Goal: Task Accomplishment & Management: Use online tool/utility

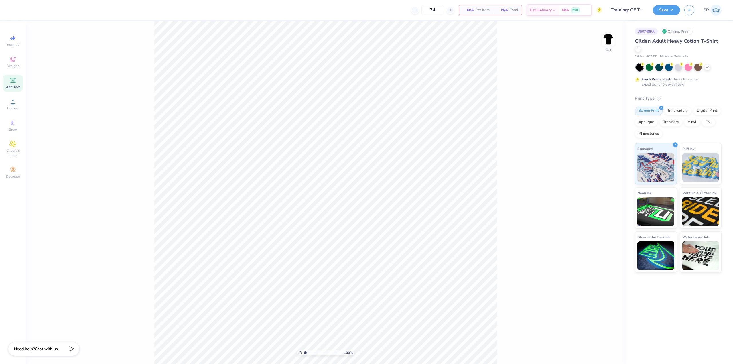
click at [13, 79] on icon at bounding box center [13, 80] width 4 height 4
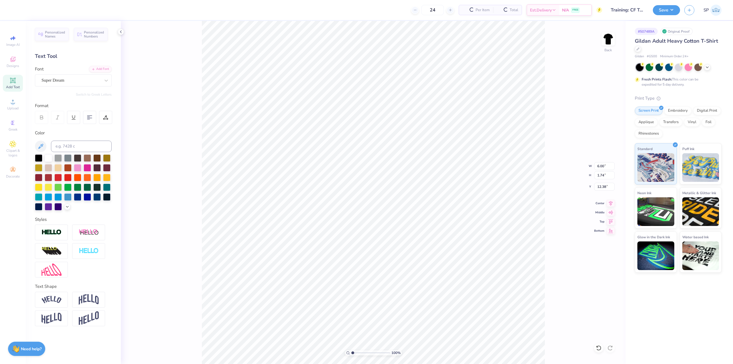
type input "3.82"
type textarea "I"
click at [68, 78] on div "Super Dream" at bounding box center [71, 80] width 60 height 9
click at [76, 137] on img at bounding box center [60, 136] width 36 height 4
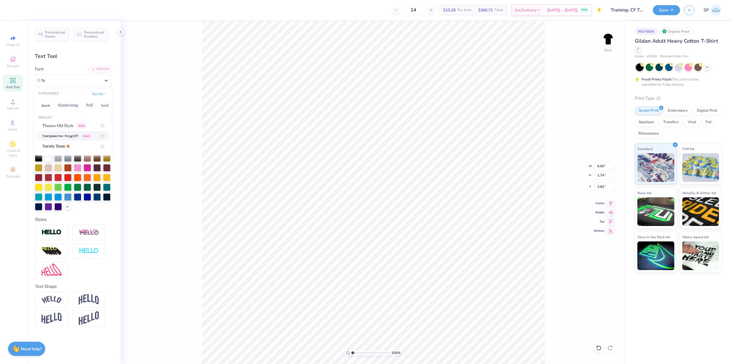
type input "ty"
click at [81, 82] on div "Truetypewriter PolyglOTT Greek" at bounding box center [71, 80] width 60 height 9
type input "ty"
click at [100, 72] on div "Add Font" at bounding box center [100, 68] width 23 height 7
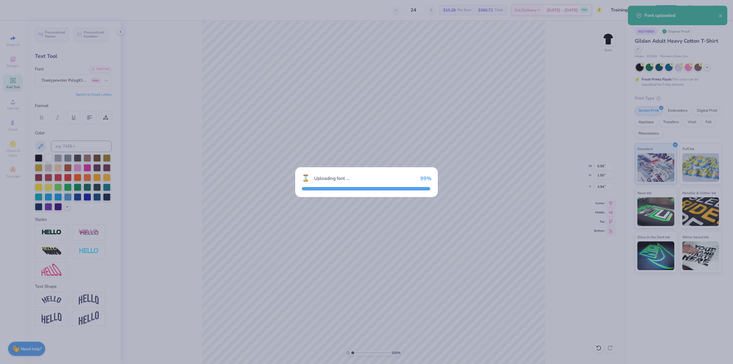
type input "0.93"
type input "1.84"
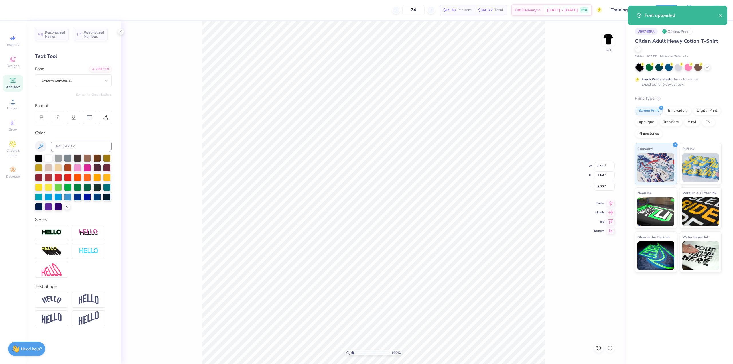
type input "6.28"
type input "1.86"
type input "3.69"
type input "11.06"
type textarea "DPO"
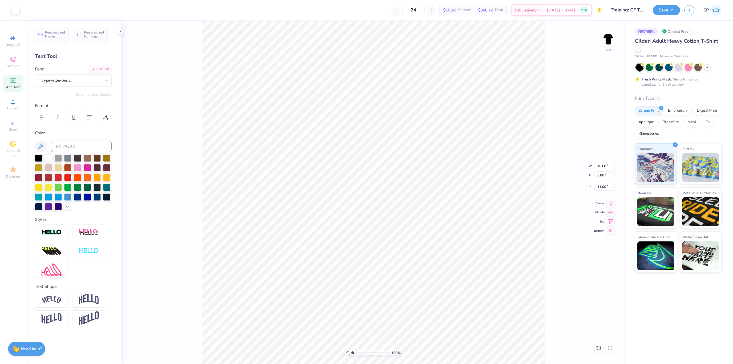
type input "10.16"
type input "1.86"
type input "3.69"
type input "5.50"
type input "10.60"
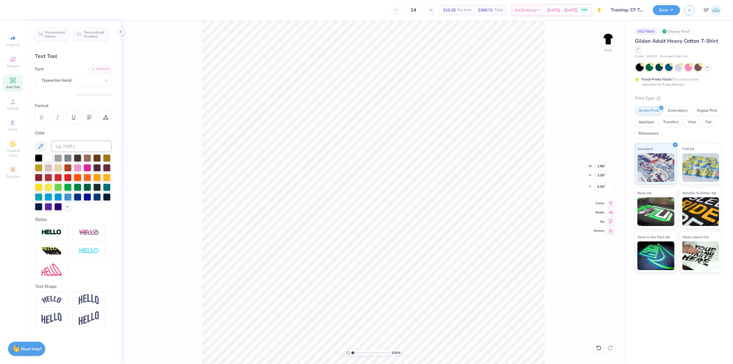
type input "8.46"
type input "6.88"
type input "5.49"
type input "1.01"
type input "2.01"
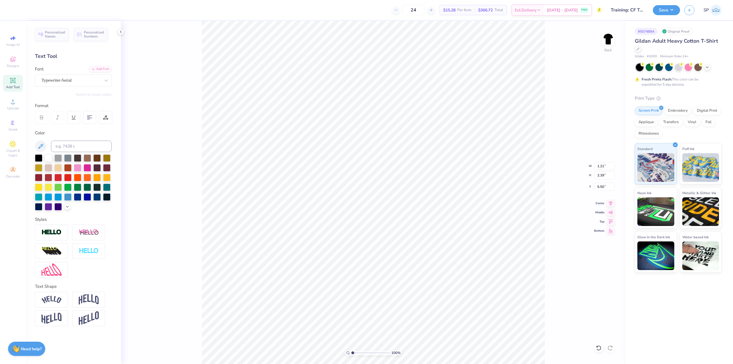
type input "5.88"
type input "1.01"
type input "2.01"
type input "5.88"
click at [105, 69] on div "Add Font" at bounding box center [100, 68] width 23 height 7
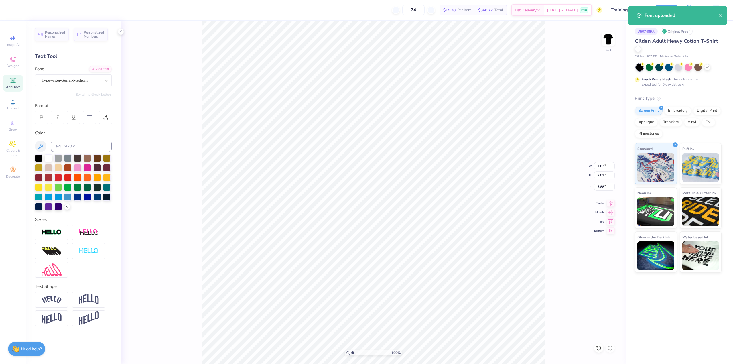
type input "2.15"
type input "4.03"
type input "3.86"
type input "4.95"
type input "1.56"
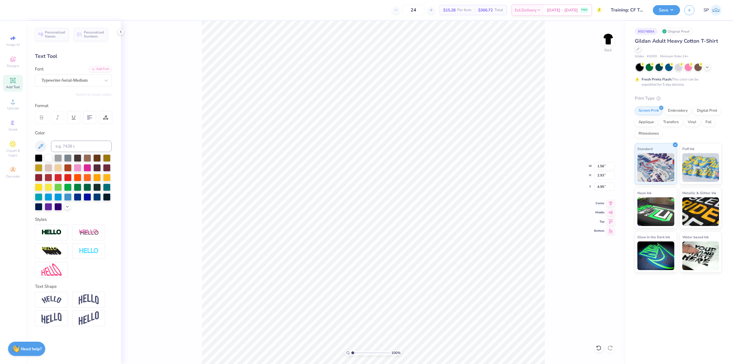
type input "2.93"
type input "4.58"
type input "10.69"
type textarea "DPO"
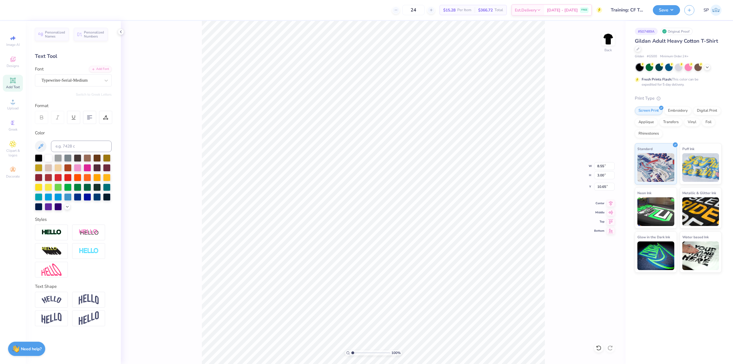
type input "10.25"
type input "1.56"
type input "2.93"
type input "6.41"
click at [15, 64] on span "Designs" at bounding box center [13, 66] width 13 height 5
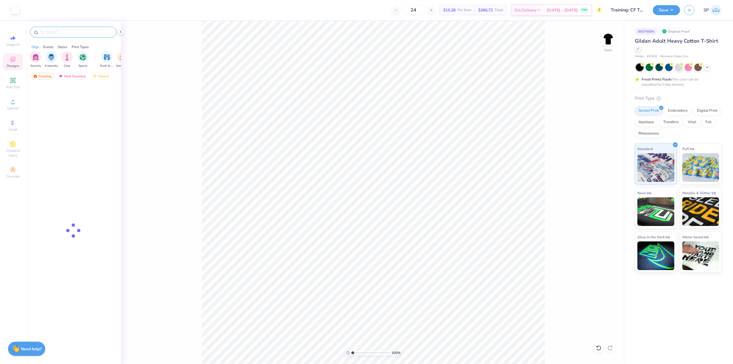
click at [56, 30] on input "text" at bounding box center [76, 32] width 73 height 6
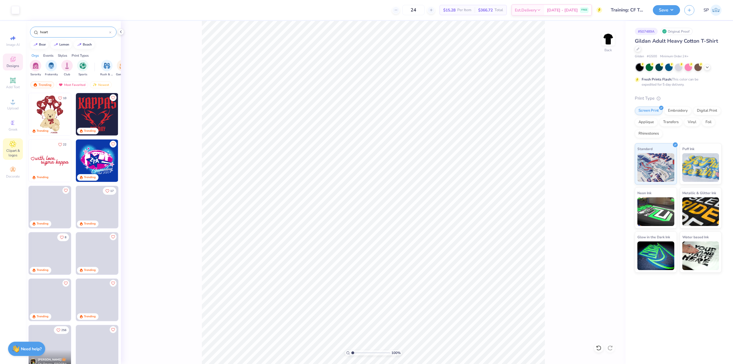
type input "heart"
click at [10, 141] on icon at bounding box center [12, 144] width 7 height 7
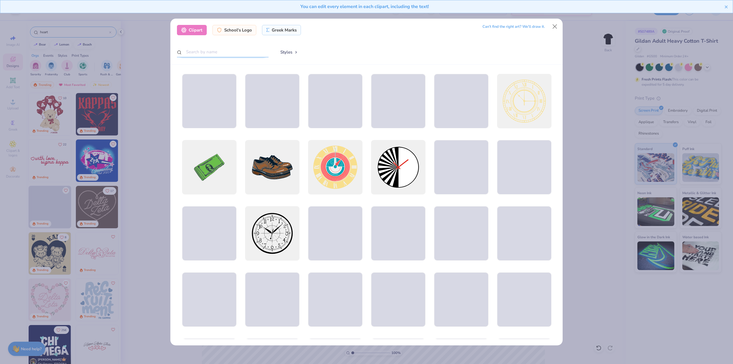
click at [221, 49] on input "text" at bounding box center [223, 52] width 92 height 11
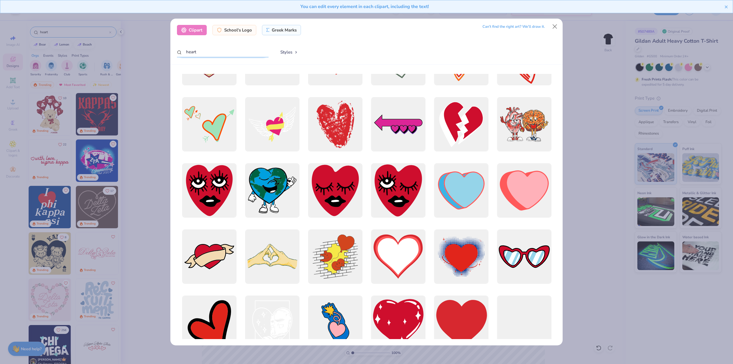
scroll to position [286, 0]
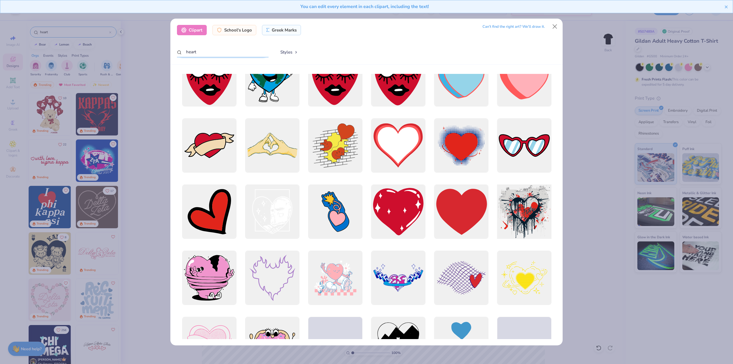
type input "heart"
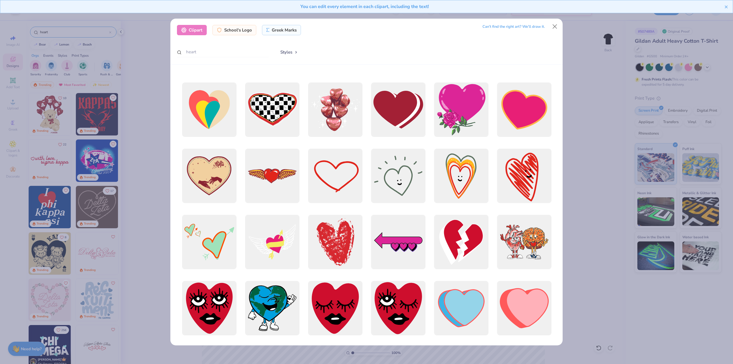
scroll to position [315, 0]
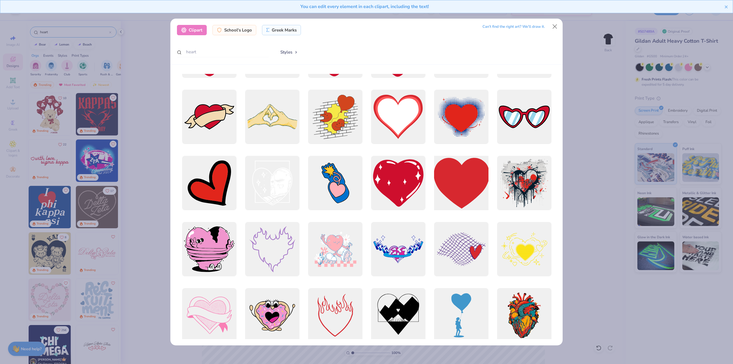
click at [477, 196] on div at bounding box center [461, 183] width 60 height 60
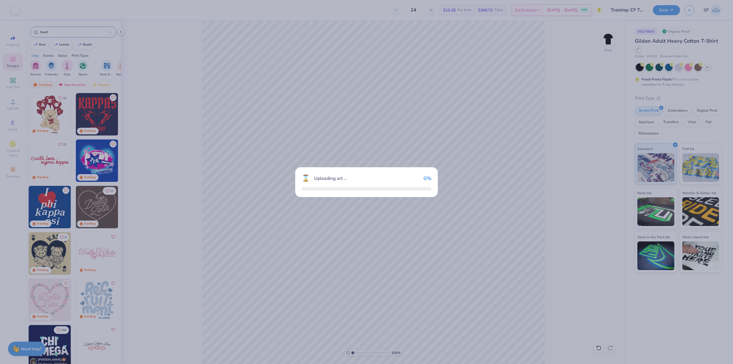
click at [477, 196] on div "⌛ Uploading art ... 0 %" at bounding box center [366, 182] width 733 height 364
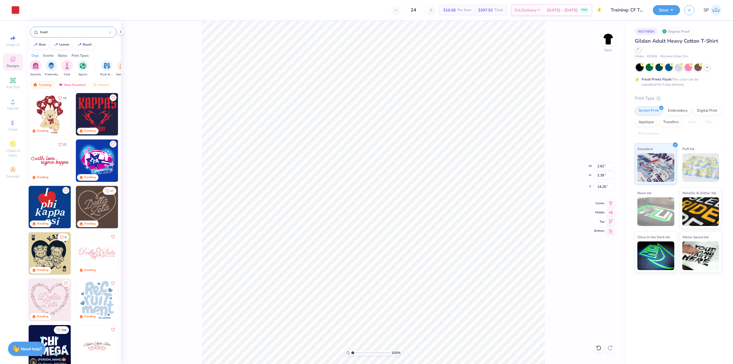
type input "2.62"
type input "2.39"
type input "6.95"
type input "3.27"
type input "2.97"
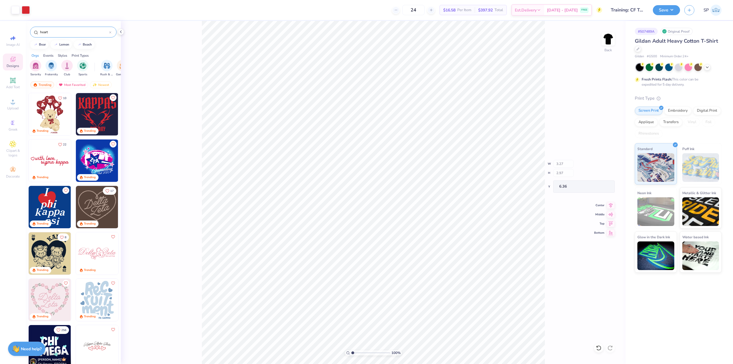
type input "6.36"
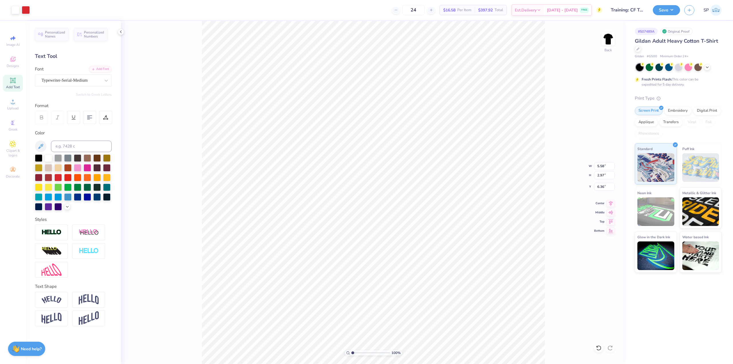
type input "5.58"
type input "2.97"
type input "6.36"
click at [398, 233] on li "Group" at bounding box center [404, 238] width 45 height 11
type input "8.55"
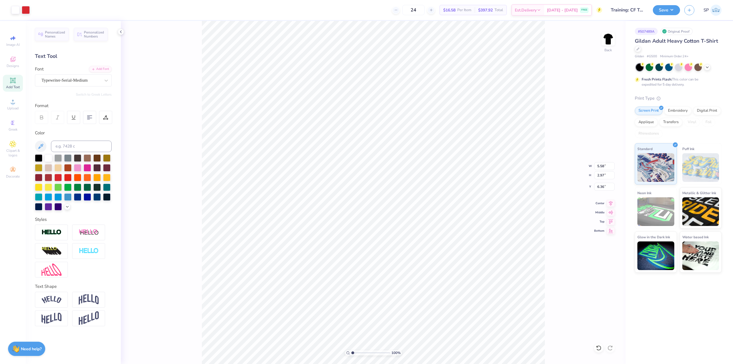
type input "3.00"
type input "10.25"
type input "6.89"
type input "6.36"
type input "5.41"
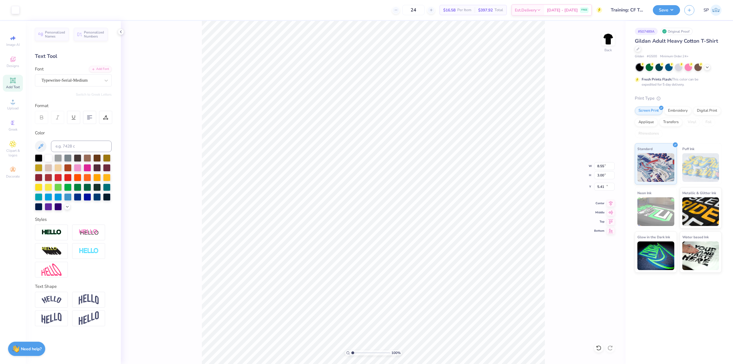
type input "8.55"
type input "3.00"
type input "9.00"
click at [405, 240] on li "Group" at bounding box center [410, 240] width 45 height 11
type input "3.00"
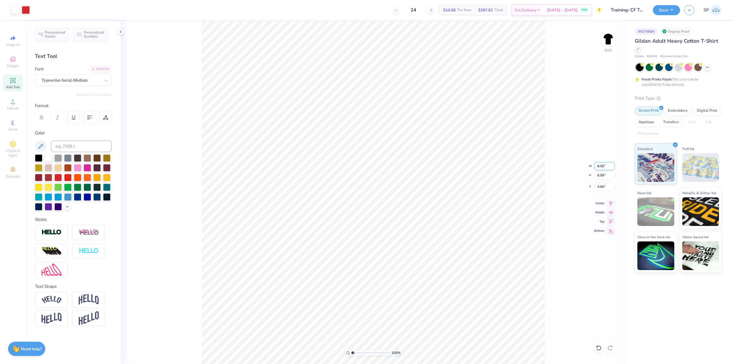
click at [605, 168] on input "8.55" at bounding box center [604, 166] width 21 height 8
type input "8.50"
type input "6.54"
click at [599, 188] on input "3.02" at bounding box center [604, 187] width 21 height 8
type input "3.00"
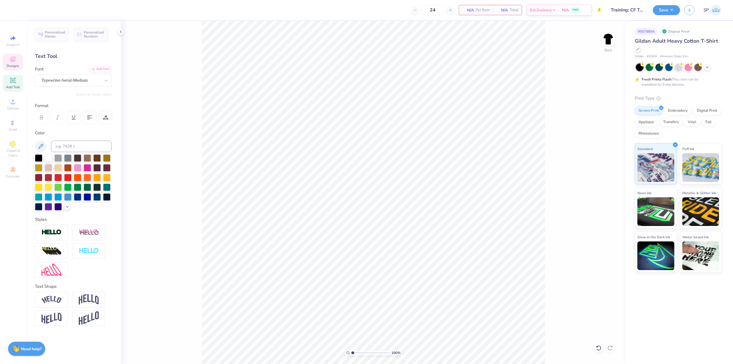
click at [19, 64] on div "Designs" at bounding box center [13, 62] width 20 height 17
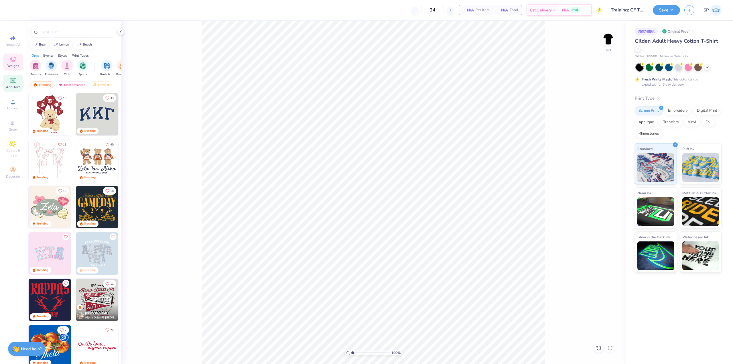
click at [10, 83] on icon at bounding box center [12, 80] width 7 height 7
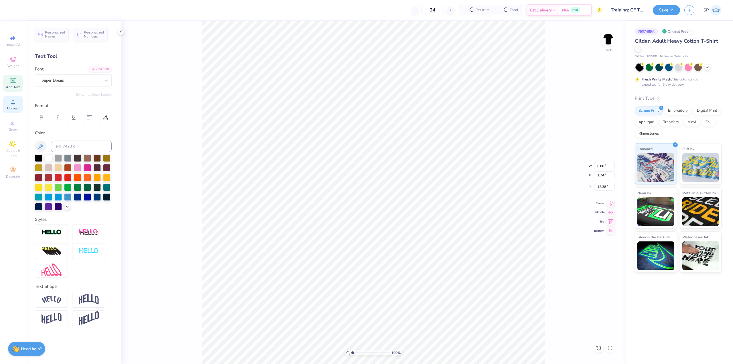
click at [10, 103] on icon at bounding box center [12, 101] width 7 height 7
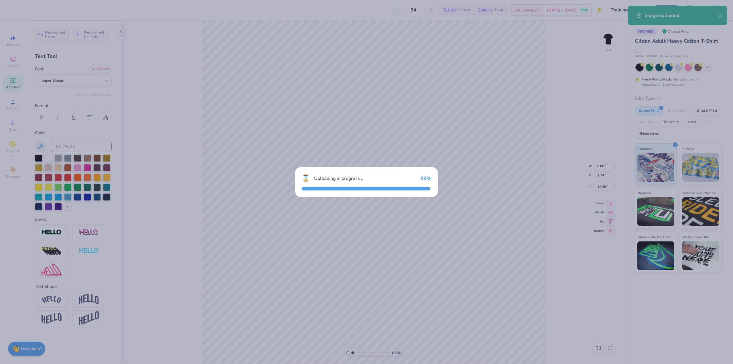
type input "15.00"
type input "11.16"
type input "7.67"
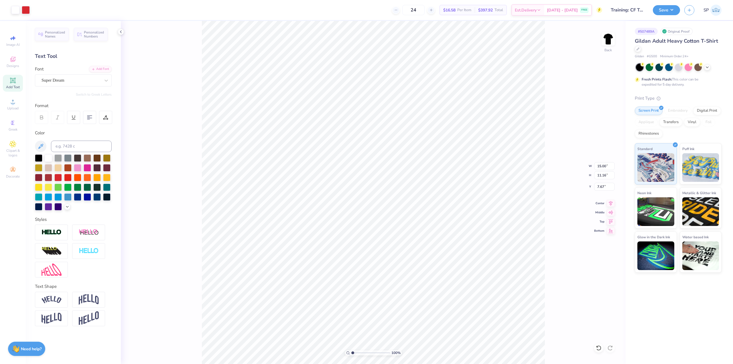
type input "8.32"
type input "6.19"
type input "4.00"
type input "6.00"
type input "1.74"
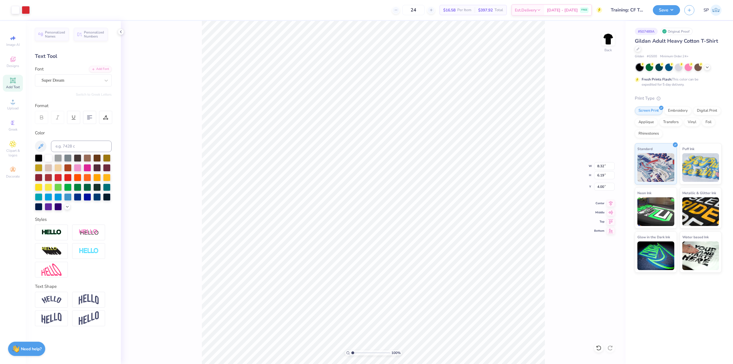
type input "12.38"
type input "8.32"
type input "6.19"
type input "4.95"
click at [603, 164] on input "8.32" at bounding box center [604, 166] width 21 height 8
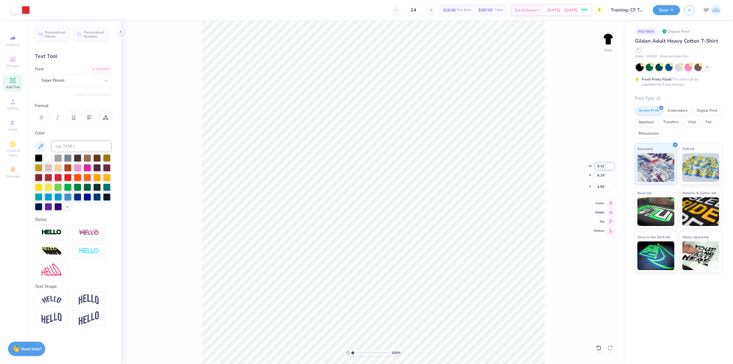
type input "6"
type input "8.50"
type input "6.33"
click at [604, 187] on input "4.89" at bounding box center [604, 187] width 21 height 8
type input "3"
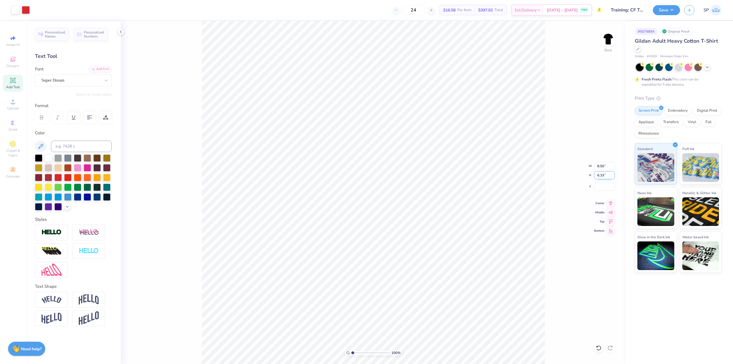
click at [607, 177] on input "6.33" at bounding box center [604, 175] width 21 height 8
type input "3"
type input "4.03"
type input "3.00"
type input "6.55"
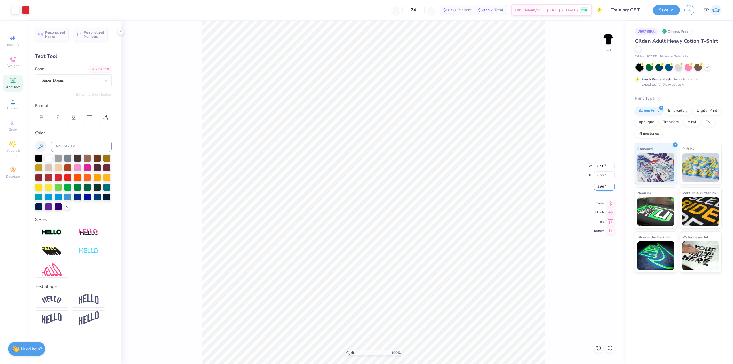
click at [606, 184] on input "4.89" at bounding box center [604, 187] width 21 height 8
type input "3.00"
click at [194, 85] on div "100 % Back" at bounding box center [373, 192] width 505 height 343
click at [660, 11] on button "Save" at bounding box center [666, 9] width 27 height 10
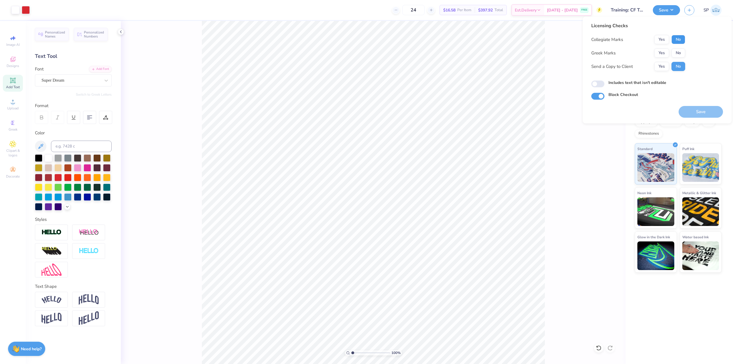
click at [674, 40] on button "No" at bounding box center [679, 39] width 14 height 9
click at [672, 53] on button "No" at bounding box center [679, 52] width 14 height 9
click at [596, 85] on input "Includes text that isn't editable" at bounding box center [597, 83] width 13 height 7
checkbox input "true"
click at [699, 115] on button "Save" at bounding box center [701, 112] width 44 height 12
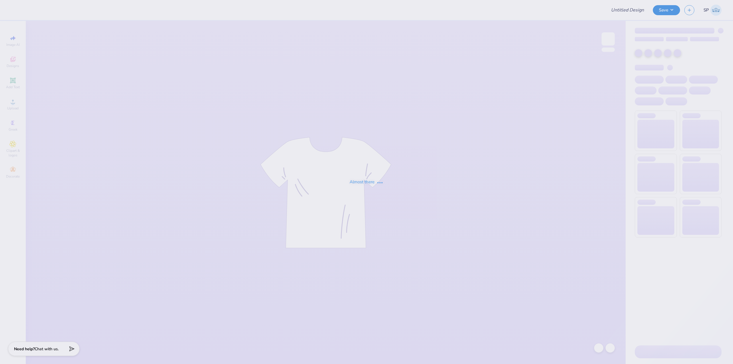
type input "Training: CF Training - Activities 1"
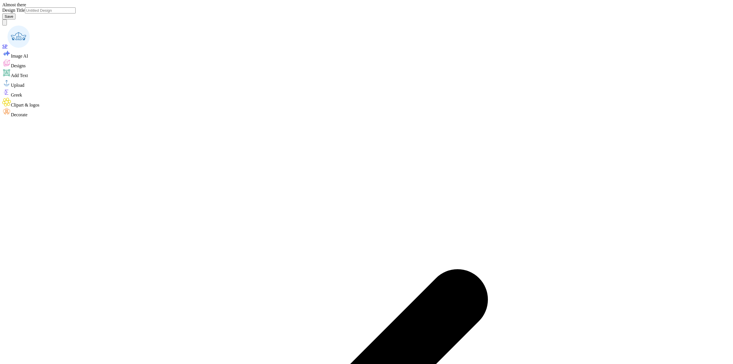
type input "Training: CF Training - Activities 3"
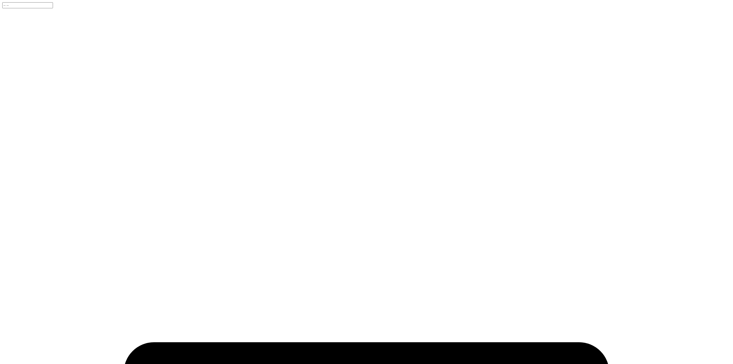
type input "24"
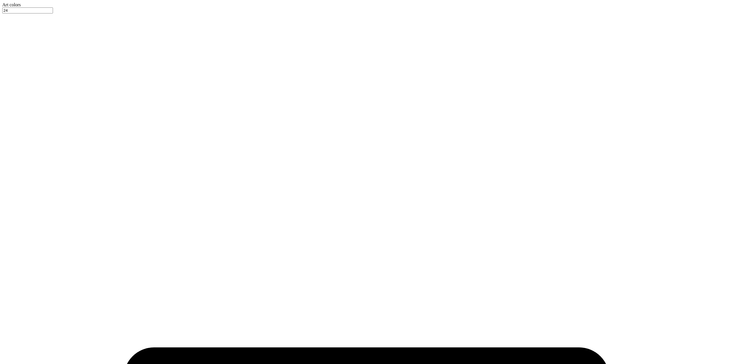
type input "3.75"
type input "0.88"
type input "6.08"
type input "3.50"
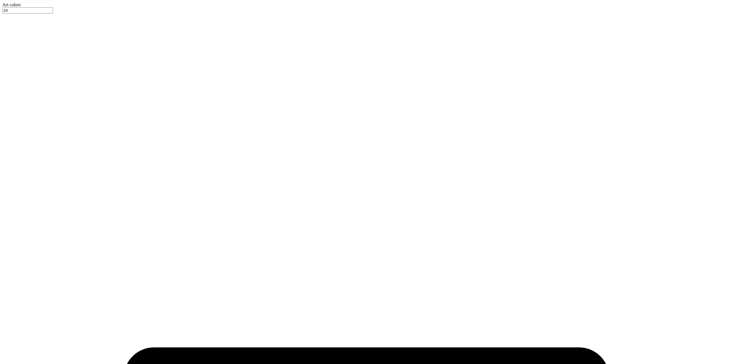
type input "0.82"
type input "3.00"
type input "4.00"
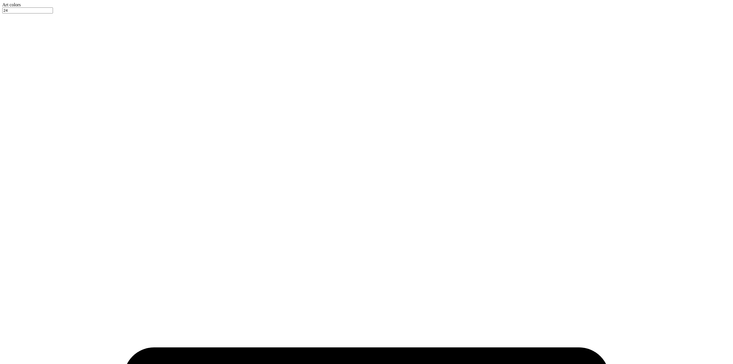
type input "0.94"
type input "2.94"
type input "3.00"
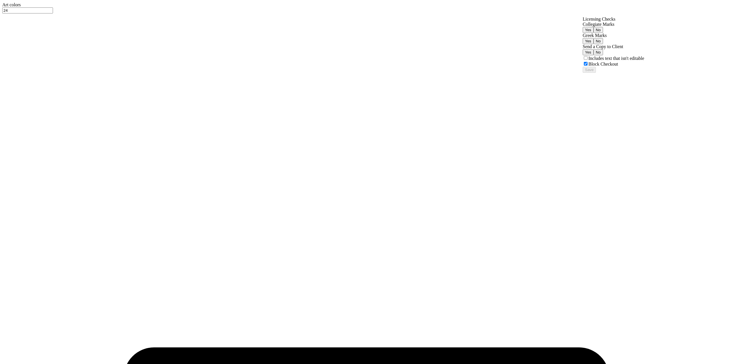
click at [603, 33] on button "No" at bounding box center [598, 30] width 9 height 6
click at [603, 44] on button "No" at bounding box center [598, 41] width 9 height 6
click at [588, 60] on input "Includes text that isn't editable" at bounding box center [586, 58] width 4 height 4
checkbox input "true"
click at [596, 73] on button "Save" at bounding box center [589, 70] width 13 height 6
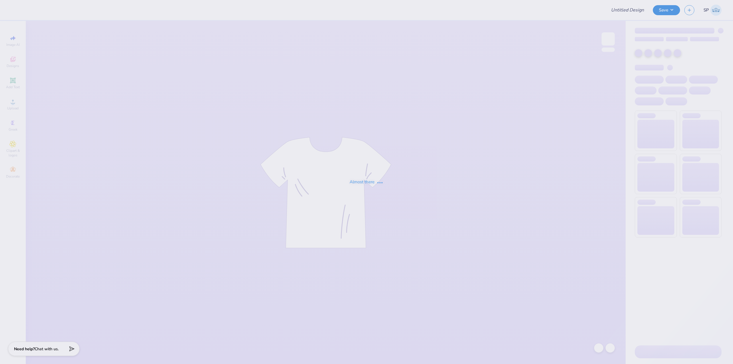
type input "Training: CF Training - Activities 1"
